Goal: Task Accomplishment & Management: Manage account settings

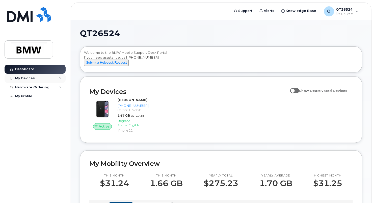
click at [60, 79] on div "My Devices" at bounding box center [35, 78] width 61 height 9
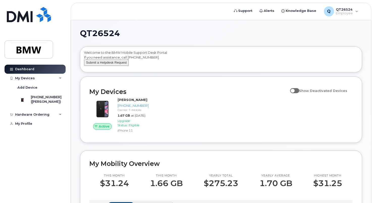
click at [121, 66] on button "Submit a Helpdesk Request" at bounding box center [106, 63] width 45 height 6
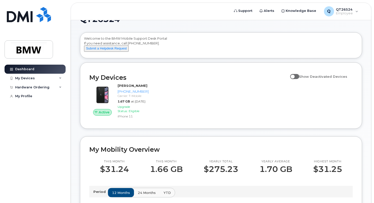
scroll to position [8, 0]
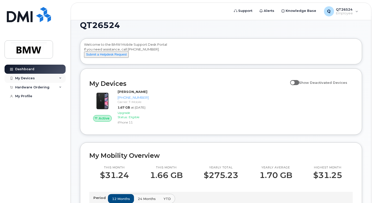
click at [61, 78] on icon at bounding box center [60, 78] width 3 height 3
click at [299, 85] on span at bounding box center [294, 82] width 9 height 5
click at [294, 82] on input "Show Deactivated Devices" at bounding box center [292, 80] width 4 height 4
click at [299, 85] on span at bounding box center [294, 82] width 9 height 5
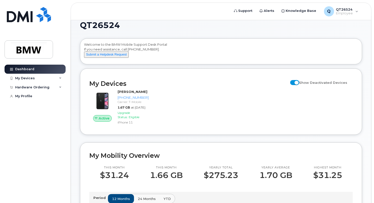
click at [294, 82] on input "Show Deactivated Devices" at bounding box center [292, 80] width 4 height 4
checkbox input "false"
